Goal: Task Accomplishment & Management: Complete application form

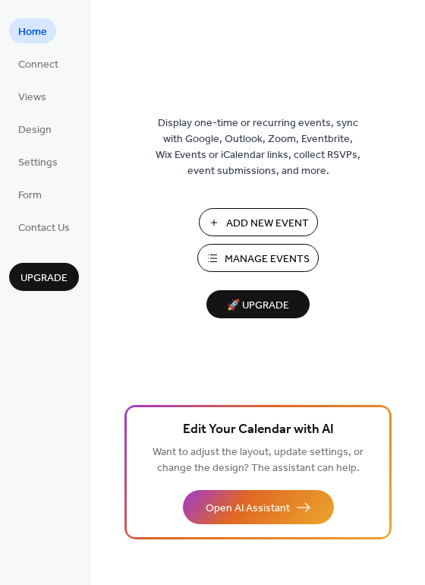
click at [239, 251] on span "Manage Events" at bounding box center [267, 259] width 85 height 16
click at [228, 254] on span "Manage Events" at bounding box center [267, 259] width 85 height 16
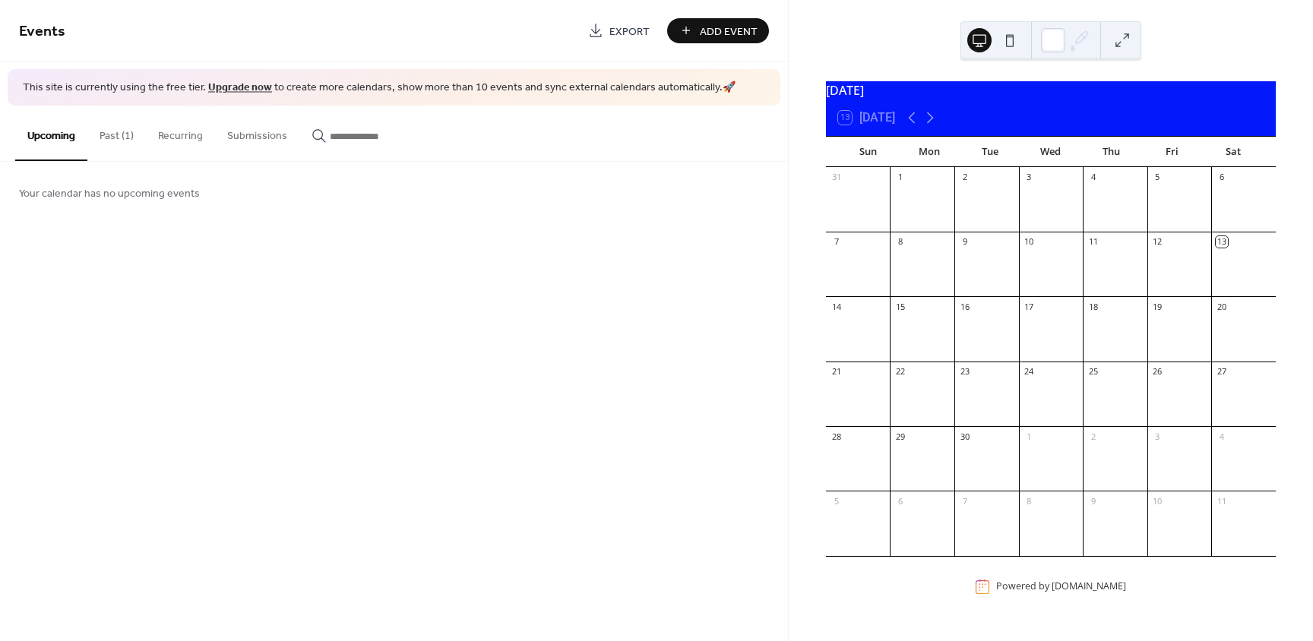
click at [698, 33] on button "Add Event" at bounding box center [718, 30] width 102 height 25
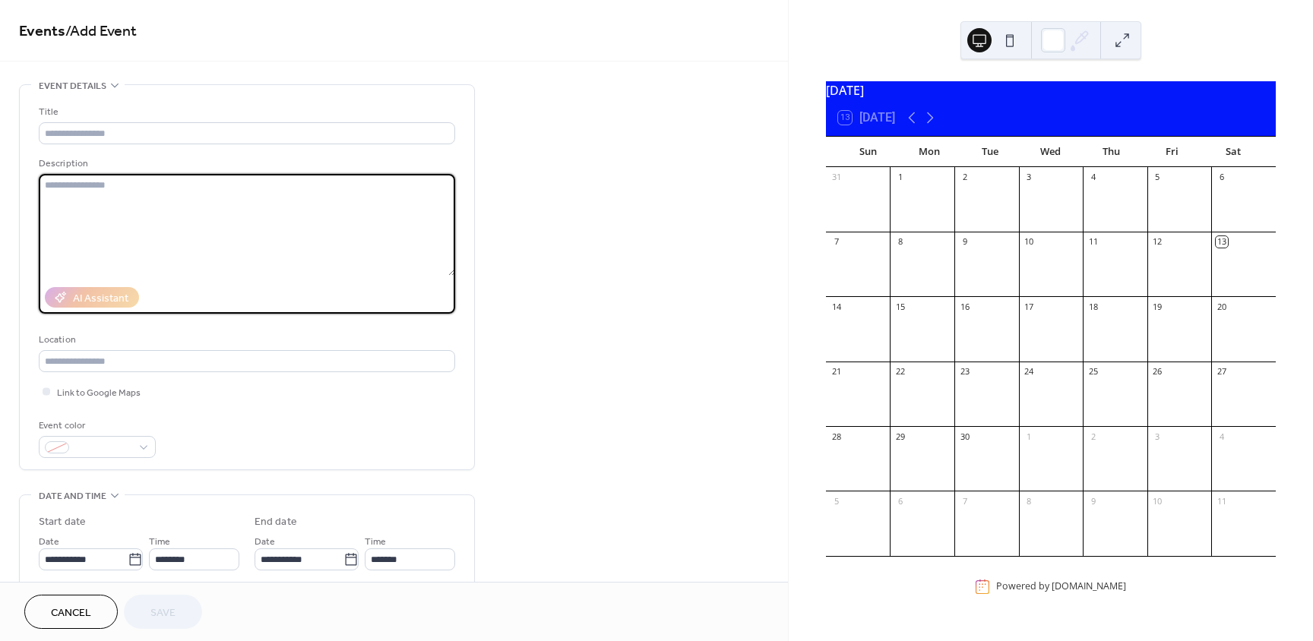
click at [130, 229] on textarea at bounding box center [247, 225] width 416 height 102
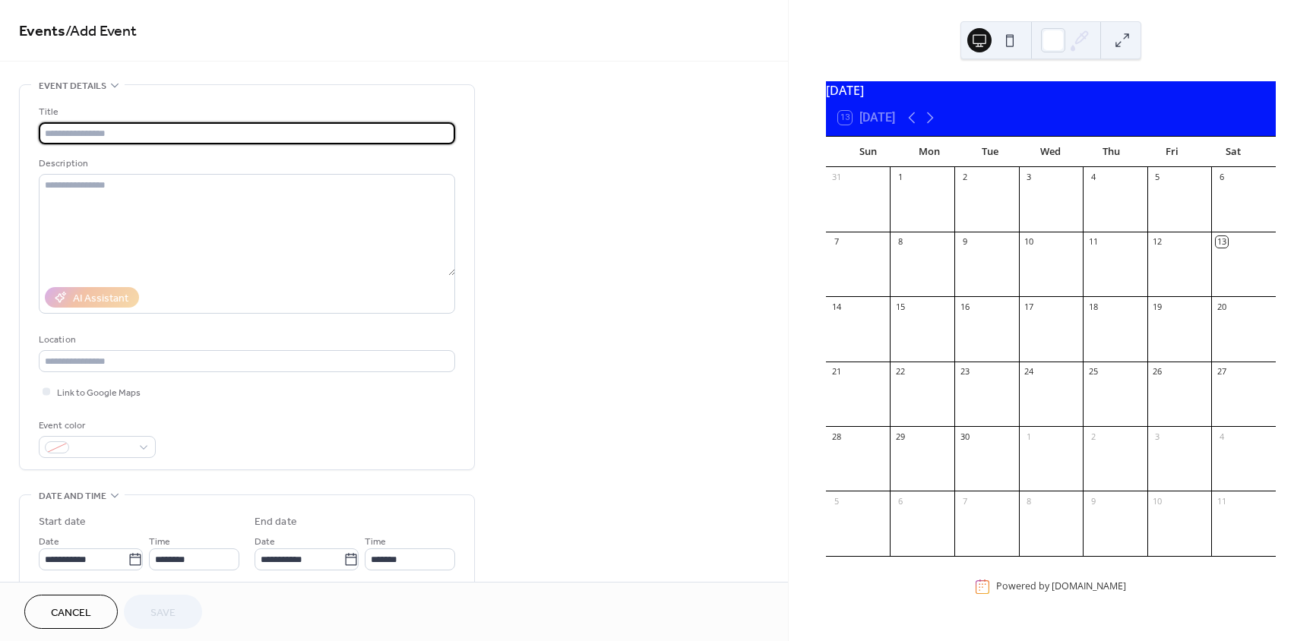
click at [144, 139] on input "text" at bounding box center [247, 133] width 416 height 22
type input "**********"
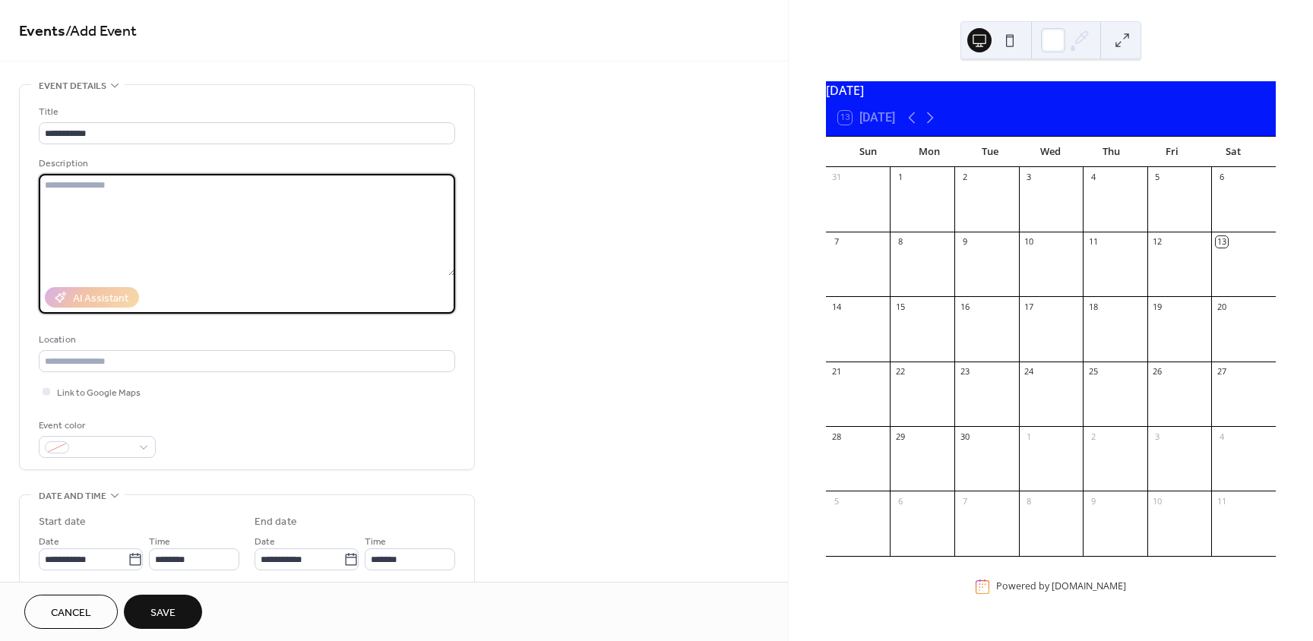
click at [173, 217] on textarea at bounding box center [247, 225] width 416 height 102
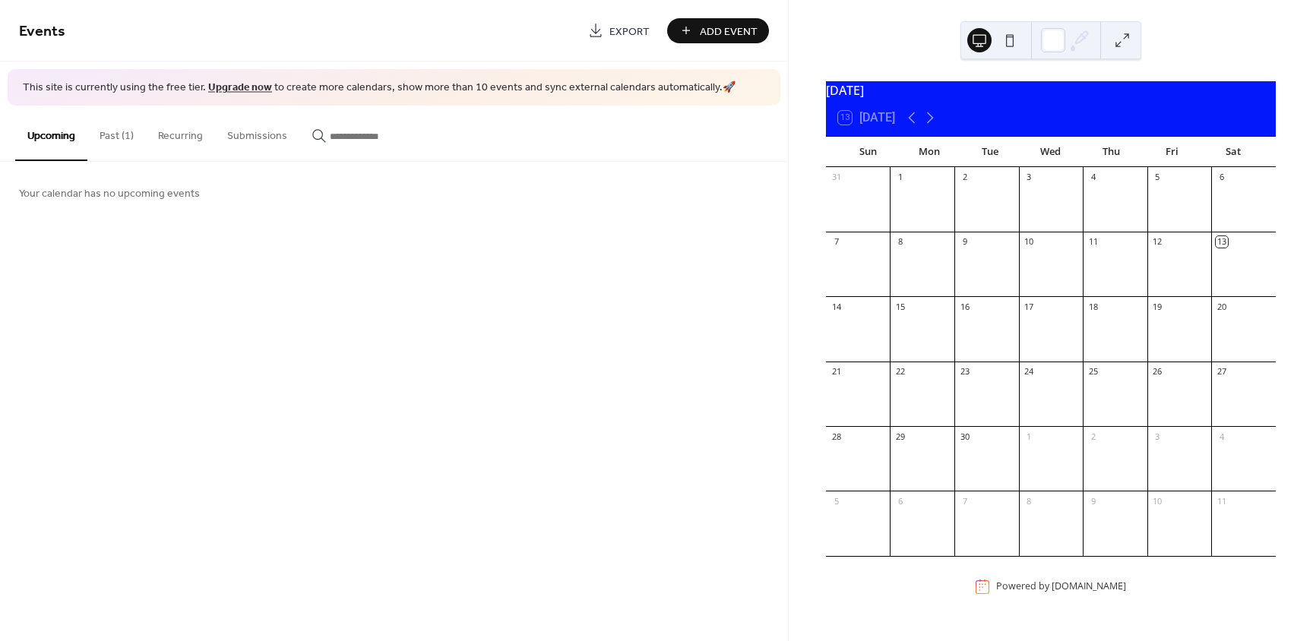
click at [745, 36] on span "Add Event" at bounding box center [729, 32] width 58 height 16
